Goal: Information Seeking & Learning: Learn about a topic

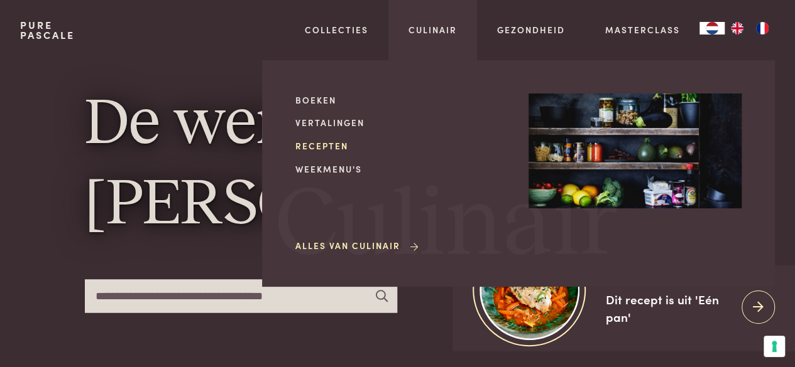
click at [321, 148] on link "Recepten" at bounding box center [401, 145] width 213 height 13
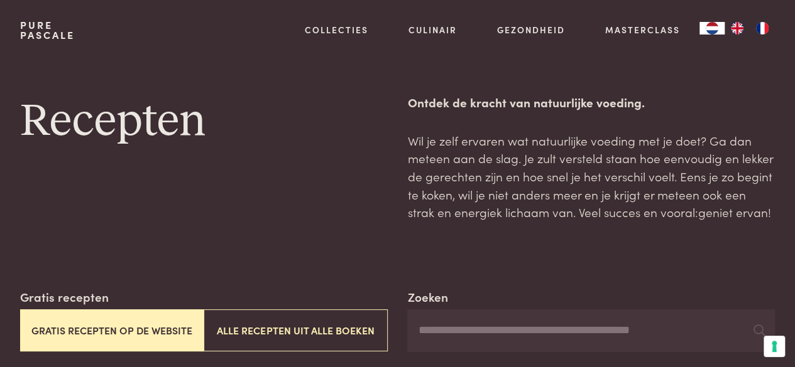
scroll to position [126, 0]
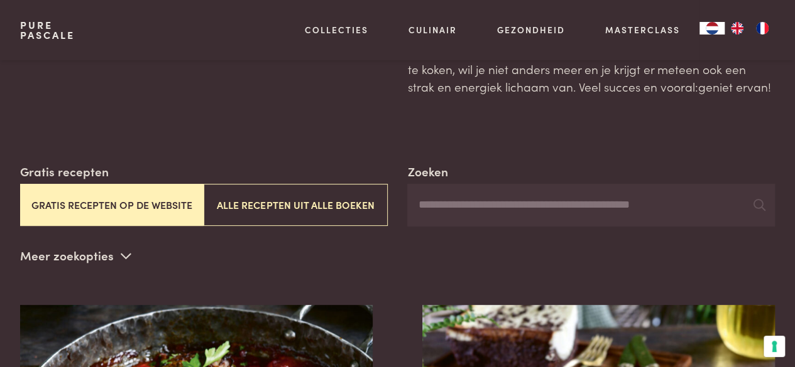
click at [476, 202] on input "Zoeken" at bounding box center [590, 205] width 367 height 43
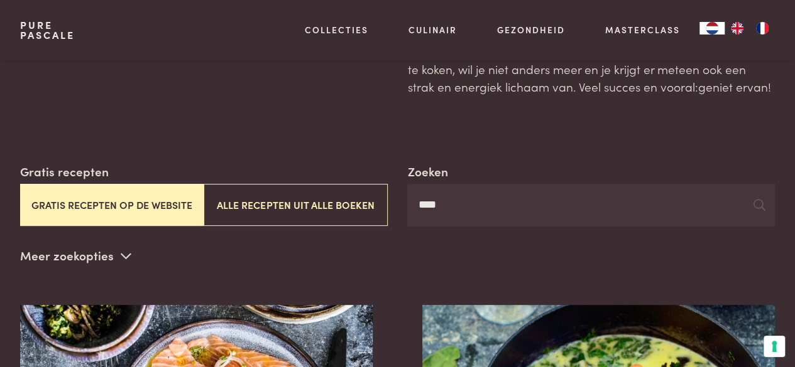
type input "****"
click at [88, 263] on p "Meer zoekopties" at bounding box center [75, 256] width 111 height 19
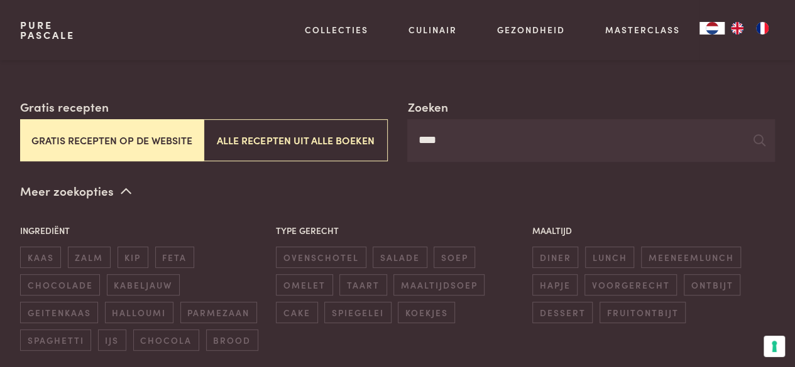
scroll to position [251, 0]
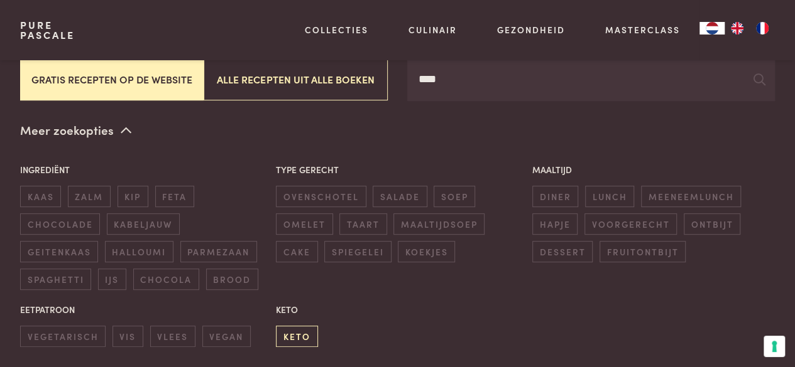
click at [296, 335] on span "keto" at bounding box center [296, 336] width 41 height 21
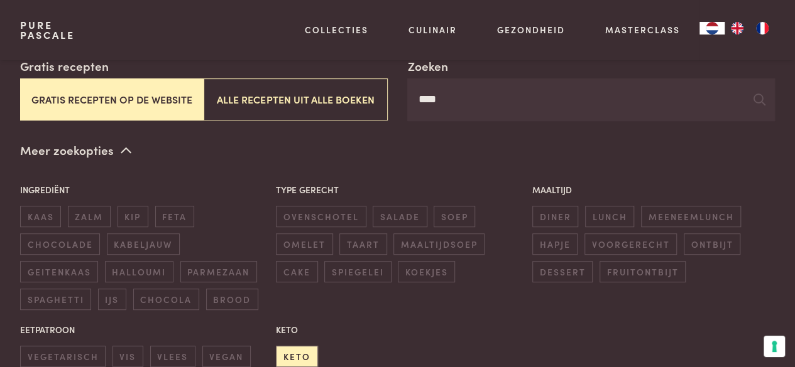
scroll to position [163, 0]
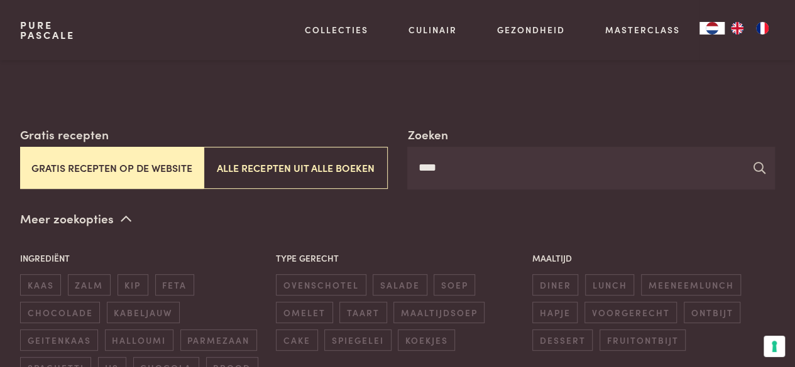
click at [761, 171] on icon at bounding box center [758, 168] width 12 height 12
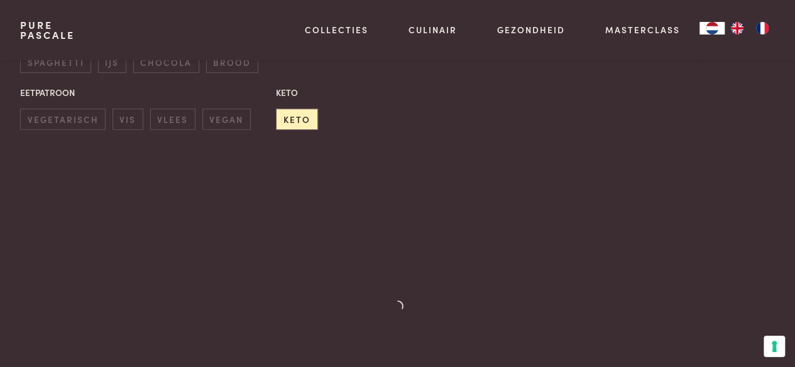
scroll to position [540, 0]
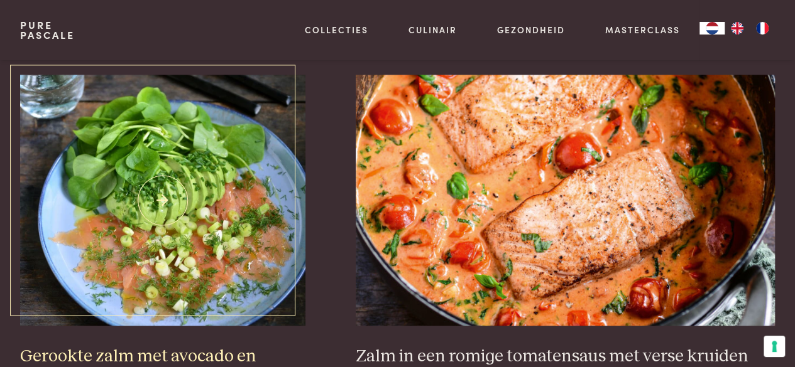
scroll to position [728, 0]
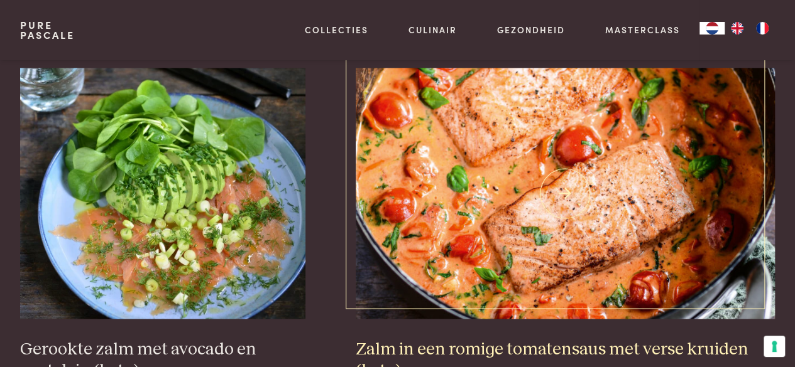
click at [540, 346] on h3 "Zalm in een romige tomatensaus met verse kruiden (keto)" at bounding box center [565, 360] width 420 height 43
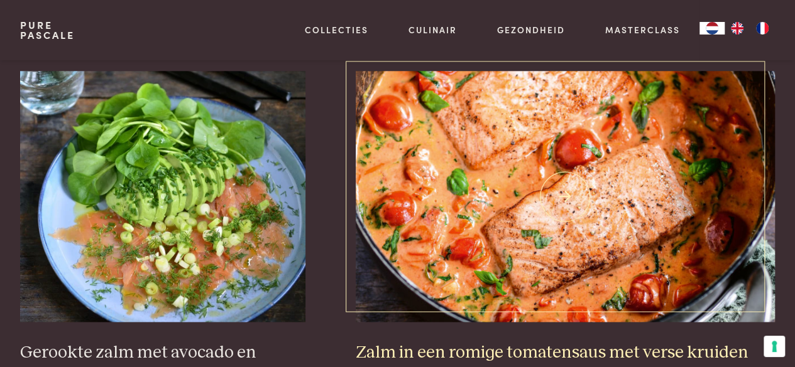
scroll to position [791, 0]
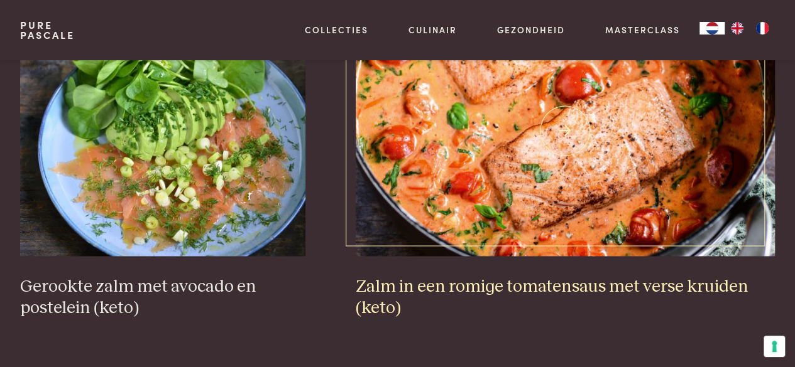
click at [577, 290] on h3 "Zalm in een romige tomatensaus met verse kruiden (keto)" at bounding box center [565, 297] width 420 height 43
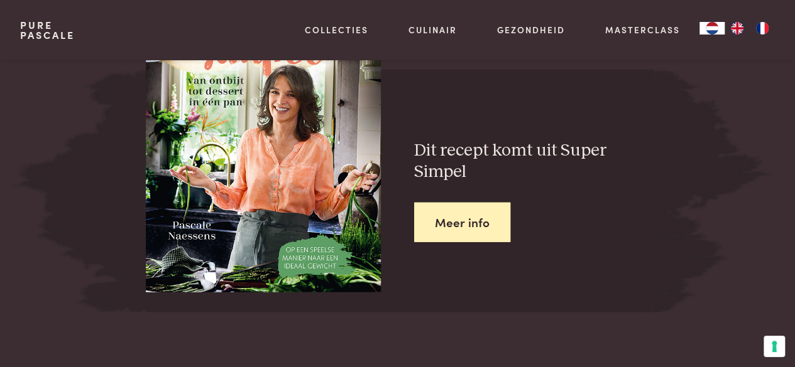
scroll to position [1445, 0]
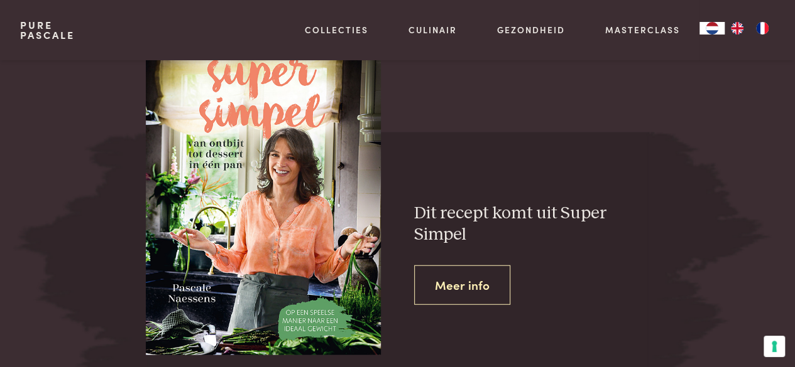
click at [481, 280] on link "Meer info" at bounding box center [462, 286] width 96 height 40
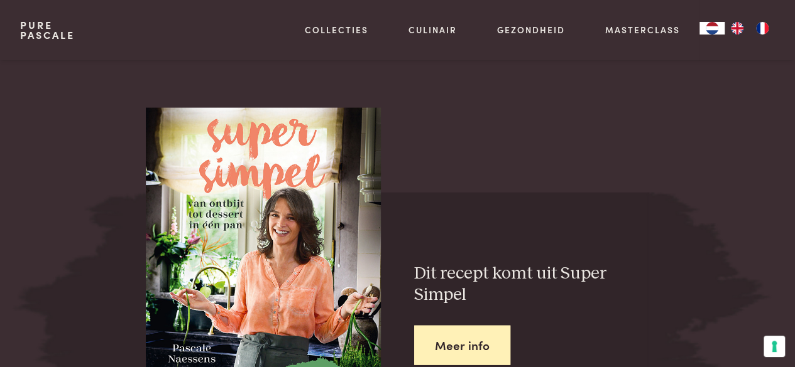
scroll to position [1319, 0]
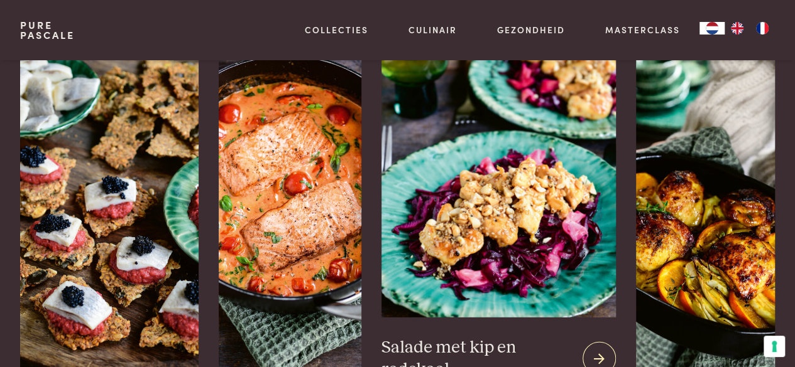
scroll to position [1633, 0]
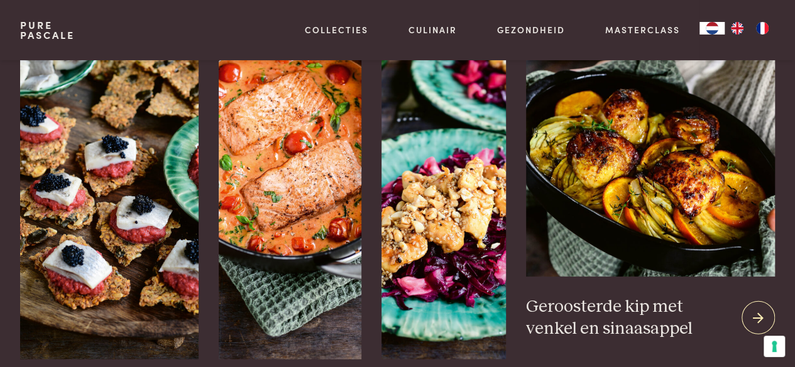
click at [752, 315] on icon at bounding box center [757, 319] width 11 height 18
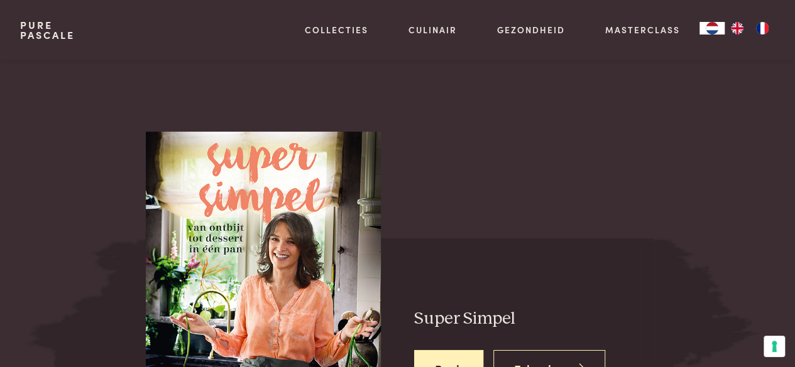
scroll to position [2073, 0]
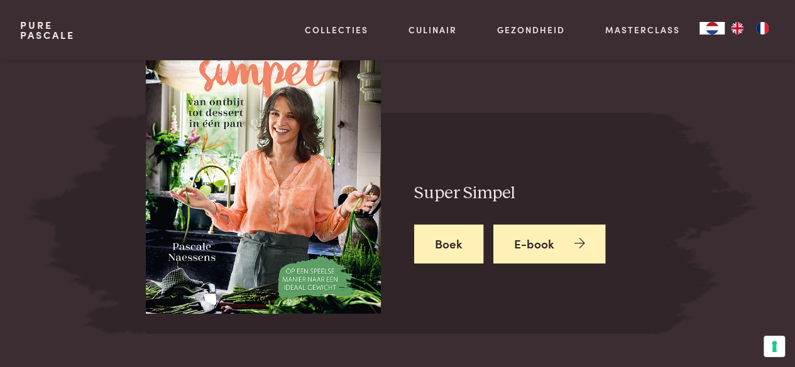
click at [538, 256] on link "E-book" at bounding box center [549, 245] width 112 height 40
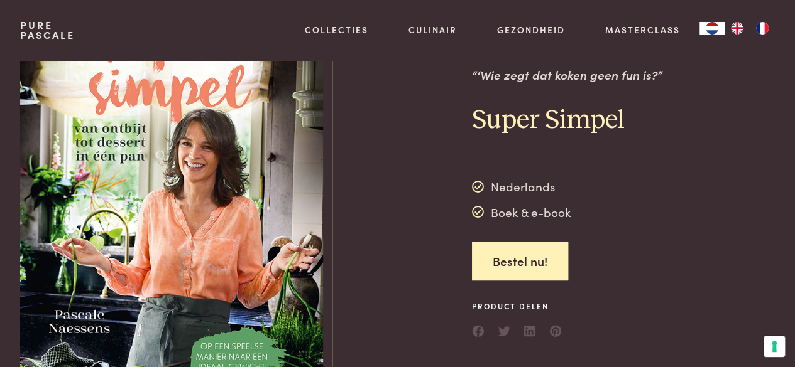
scroll to position [0, 0]
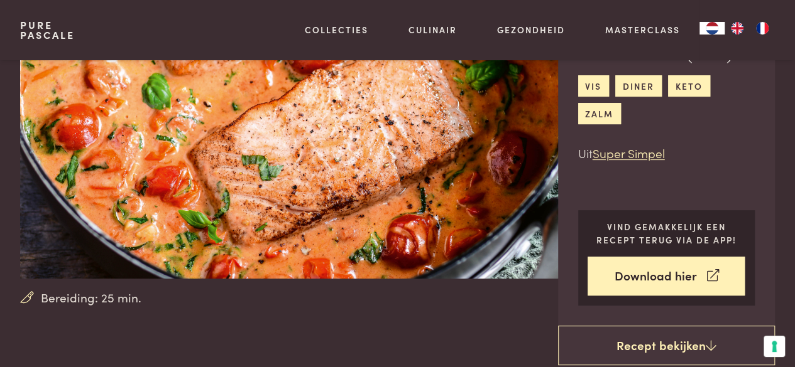
scroll to position [63, 0]
